Goal: Navigation & Orientation: Find specific page/section

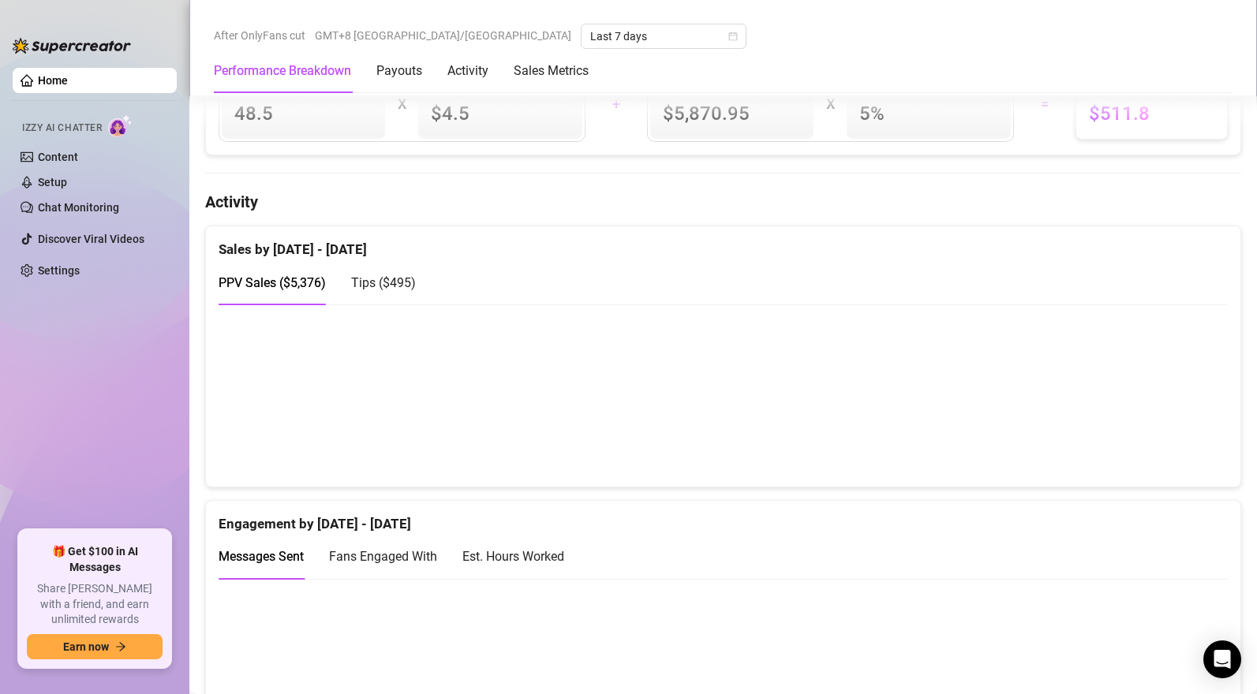
scroll to position [879, 0]
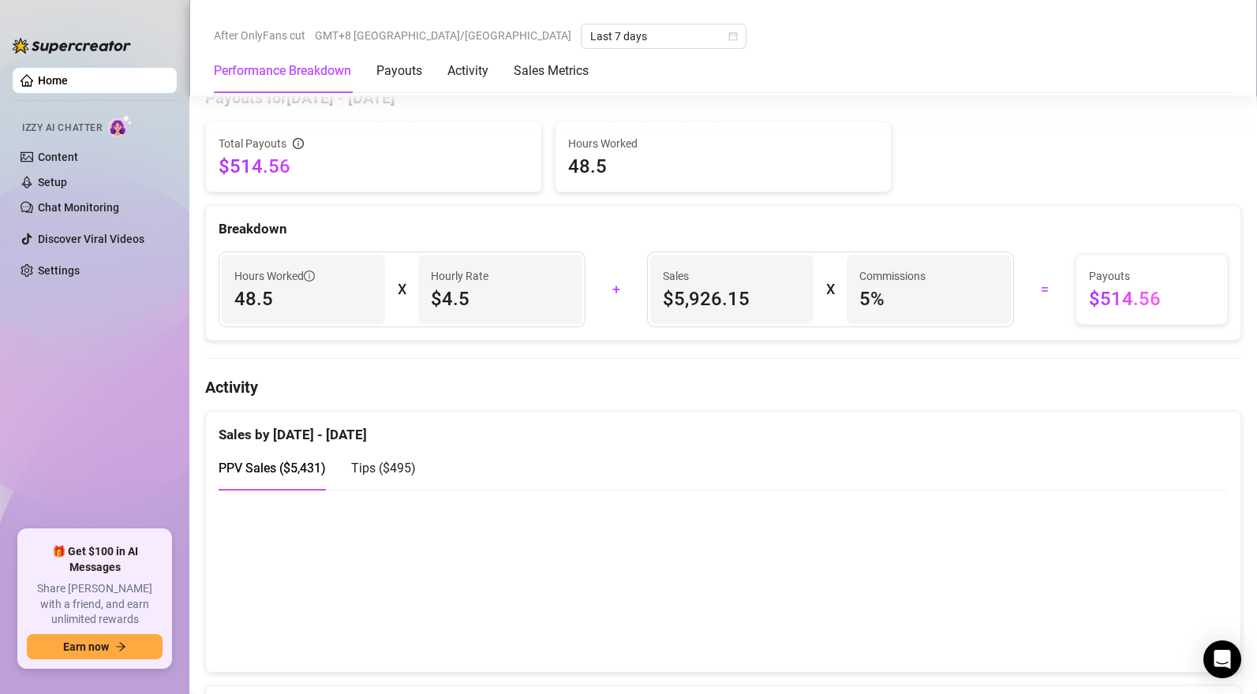
scroll to position [690, 0]
